Goal: Transaction & Acquisition: Purchase product/service

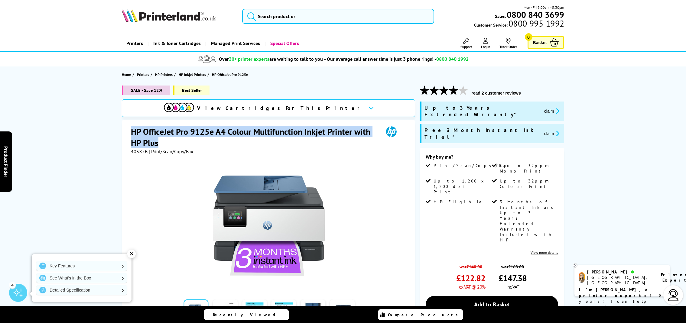
drag, startPoint x: 131, startPoint y: 132, endPoint x: 162, endPoint y: 144, distance: 33.3
click at [162, 144] on h1 "HP OfficeJet Pro 9125e A4 Colour Multifunction Inkjet Printer with HP Plus" at bounding box center [254, 137] width 247 height 22
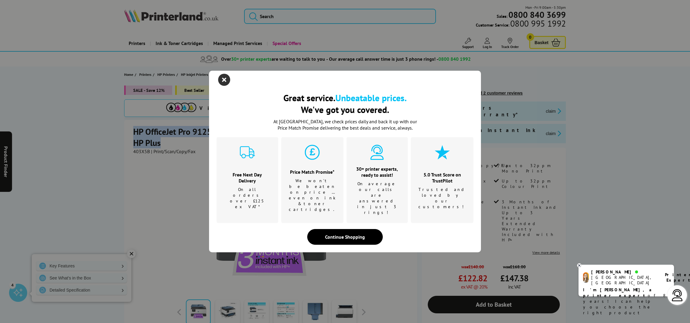
click at [222, 86] on icon "close modal" at bounding box center [224, 80] width 12 height 12
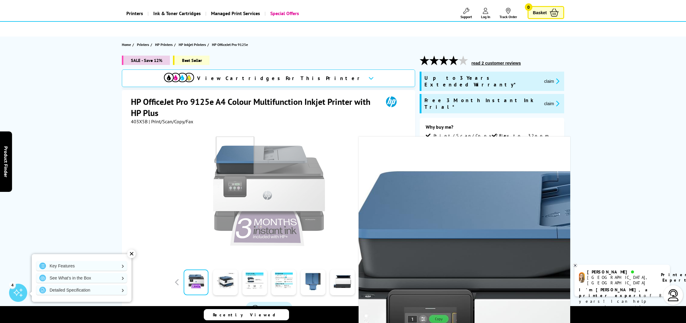
scroll to position [34, 0]
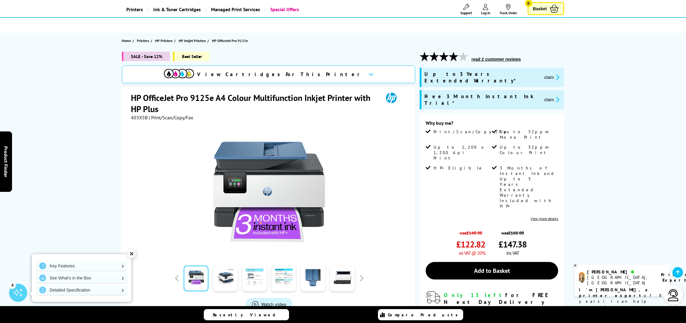
click at [229, 281] on link at bounding box center [225, 279] width 25 height 26
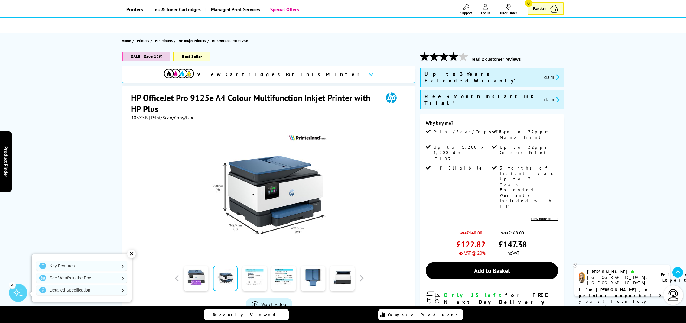
click at [254, 281] on link at bounding box center [254, 279] width 25 height 26
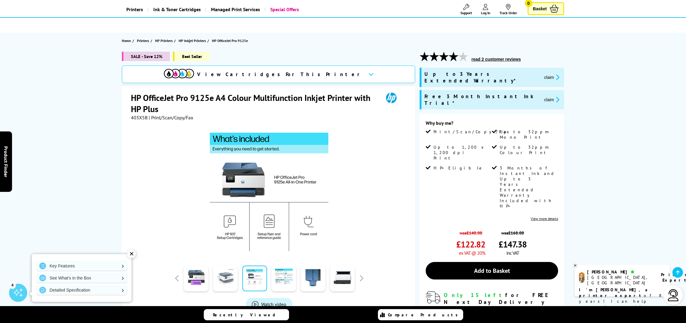
click at [230, 281] on link at bounding box center [225, 279] width 25 height 26
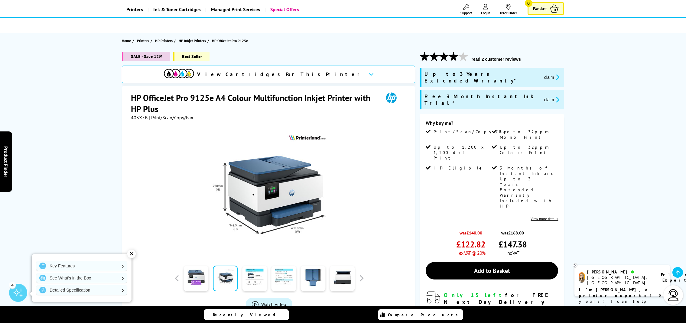
click at [278, 282] on link at bounding box center [283, 279] width 25 height 26
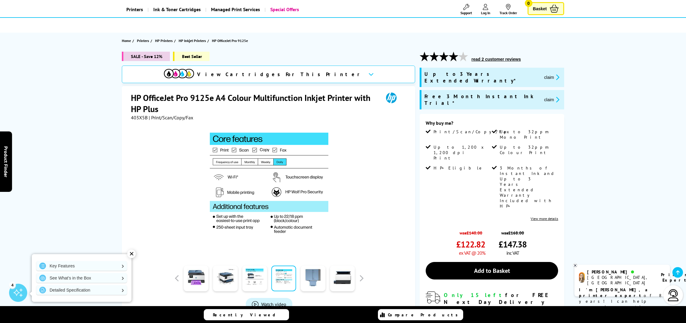
click at [304, 279] on link at bounding box center [312, 279] width 25 height 26
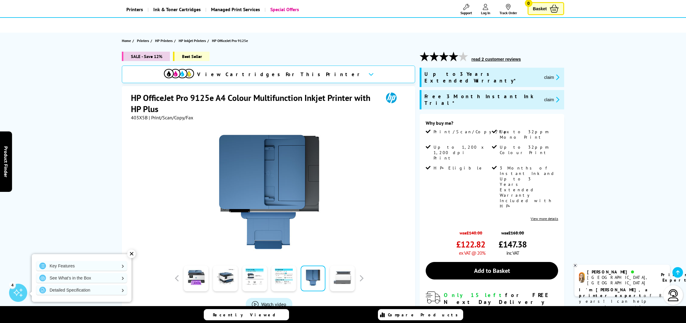
click at [346, 278] on link at bounding box center [342, 279] width 25 height 26
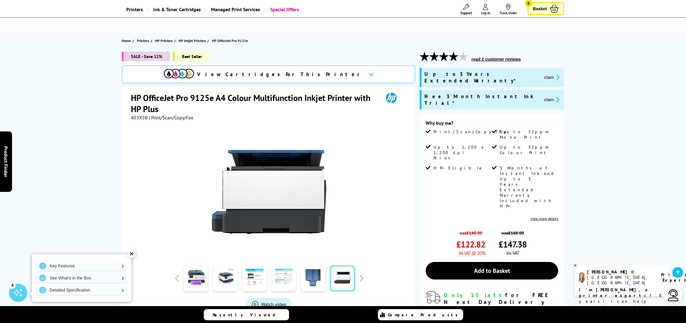
click at [284, 280] on link at bounding box center [283, 279] width 25 height 26
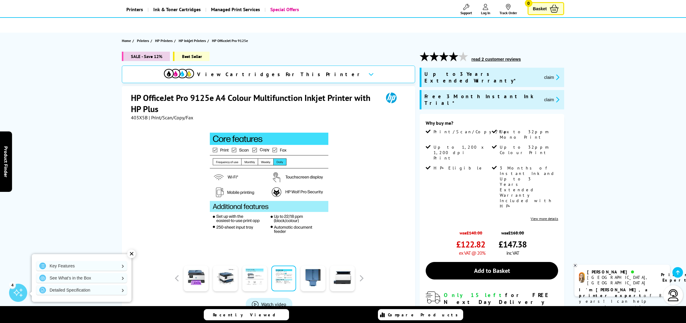
click at [253, 280] on link at bounding box center [254, 279] width 25 height 26
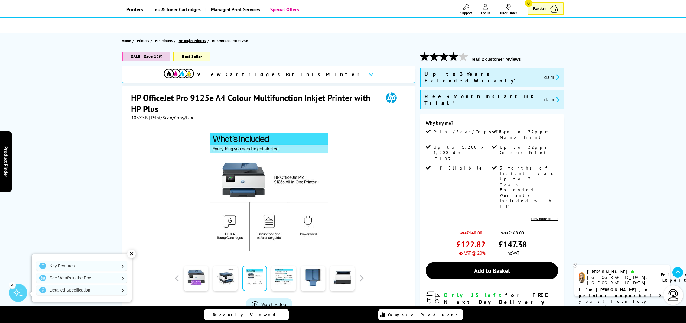
click at [200, 40] on span "HP Inkjet Printers" at bounding box center [192, 40] width 27 height 6
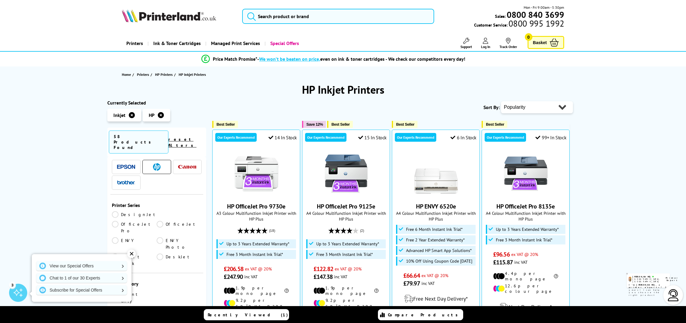
scroll to position [93, 0]
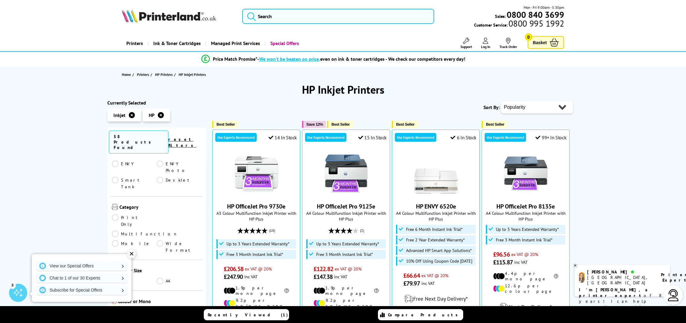
click at [133, 255] on div "✕" at bounding box center [131, 254] width 8 height 8
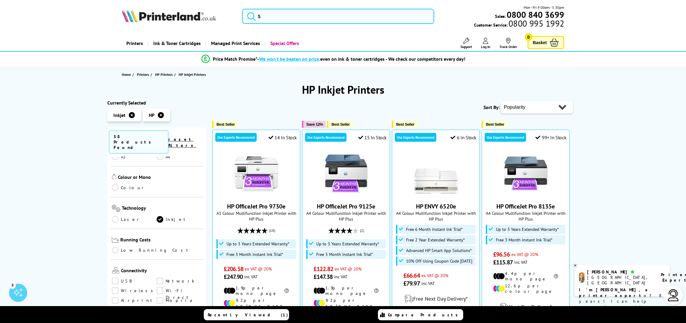
scroll to position [231, 0]
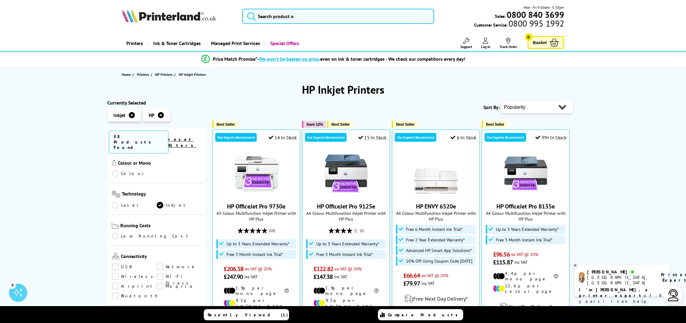
click at [115, 273] on link "Wireless" at bounding box center [134, 276] width 45 height 7
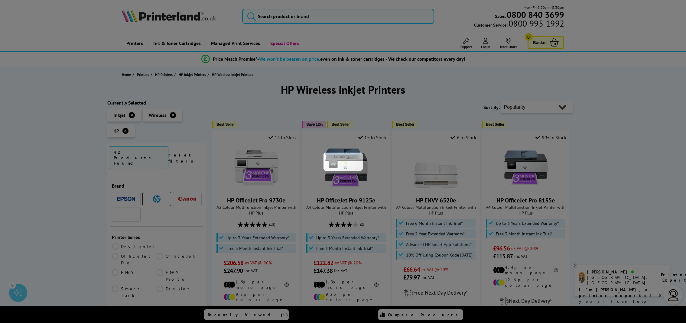
scroll to position [231, 0]
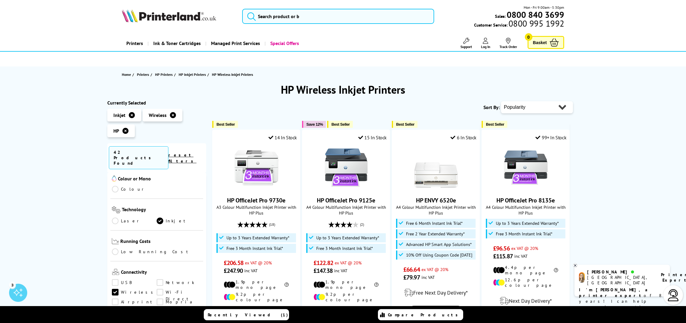
click at [115, 299] on link "Airprint" at bounding box center [134, 302] width 45 height 7
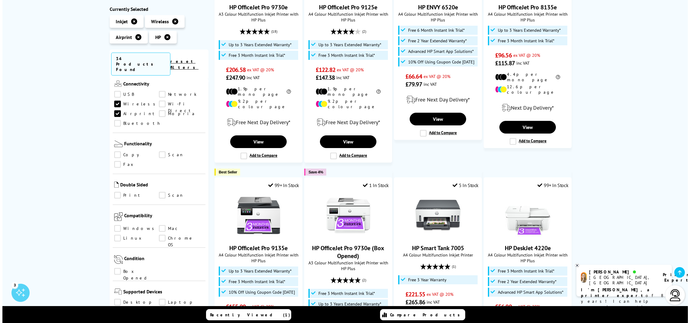
scroll to position [197, 0]
